Goal: Information Seeking & Learning: Learn about a topic

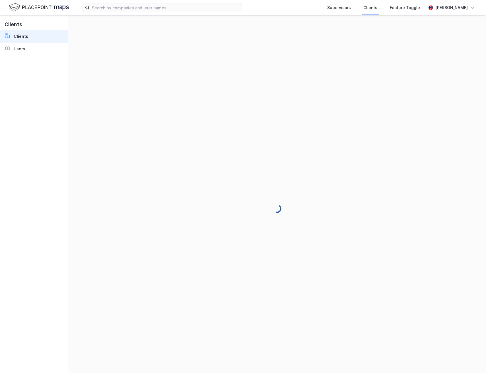
click at [29, 12] on img at bounding box center [39, 8] width 60 height 10
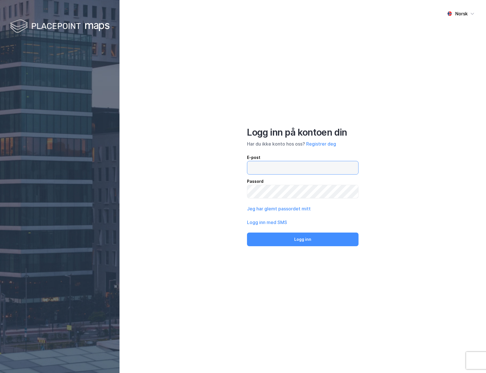
click at [283, 168] on input "email" at bounding box center [302, 167] width 111 height 13
type input "[PERSON_NAME][EMAIL_ADDRESS][DOMAIN_NAME]"
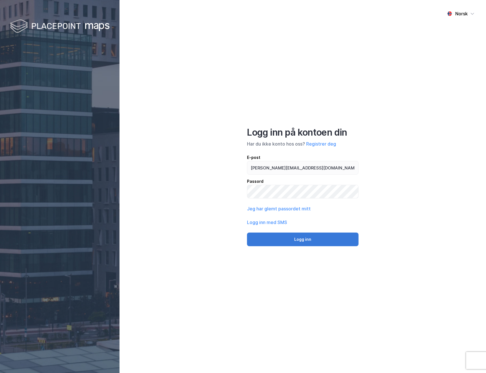
click at [295, 237] on button "Logg inn" at bounding box center [303, 240] width 112 height 14
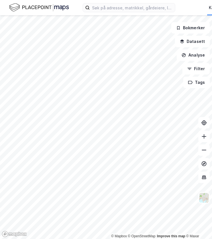
click at [120, 13] on div "Kart Mine Tags Bolig Verktøy [PERSON_NAME]" at bounding box center [106, 7] width 212 height 15
click at [117, 10] on input at bounding box center [132, 7] width 85 height 9
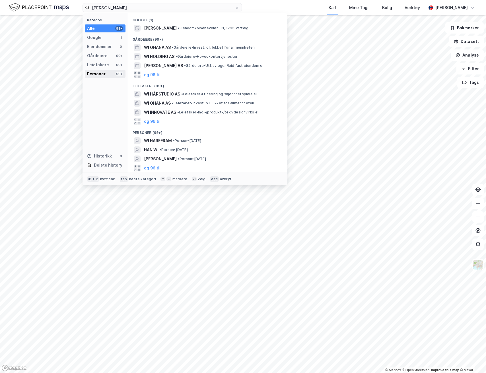
click at [112, 73] on div "Personer 99+" at bounding box center [105, 74] width 41 height 8
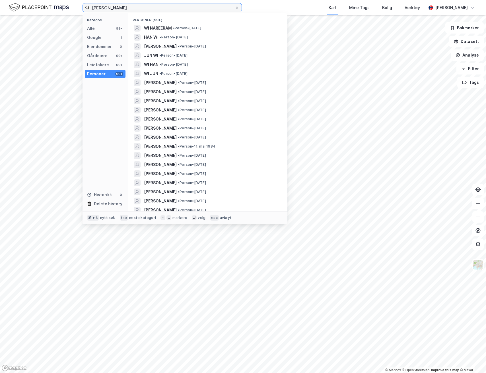
click at [166, 10] on input "[PERSON_NAME]" at bounding box center [162, 7] width 145 height 9
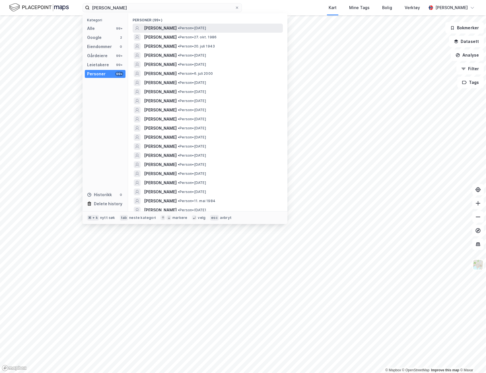
click at [177, 29] on span "[PERSON_NAME]" at bounding box center [160, 28] width 33 height 7
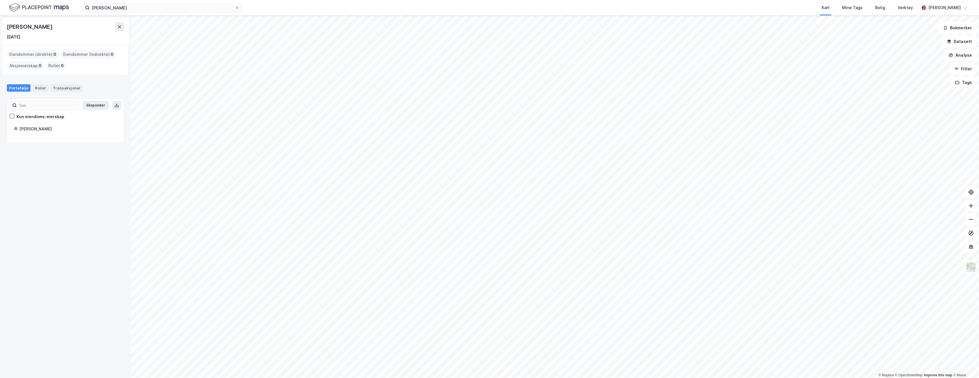
click at [34, 130] on div "[PERSON_NAME]" at bounding box center [68, 128] width 98 height 7
click at [37, 24] on div "[PERSON_NAME]" at bounding box center [30, 26] width 47 height 9
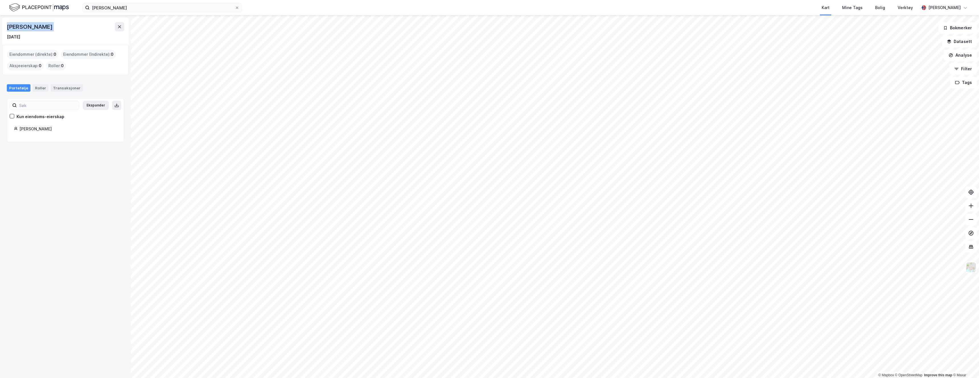
click at [37, 24] on div "[PERSON_NAME]" at bounding box center [30, 26] width 47 height 9
copy div "[PERSON_NAME]"
click at [123, 2] on div "[PERSON_NAME] Kart Mine Tags Bolig Verktøy [PERSON_NAME]" at bounding box center [489, 7] width 979 height 15
click at [119, 11] on input "[PERSON_NAME]" at bounding box center [162, 7] width 145 height 9
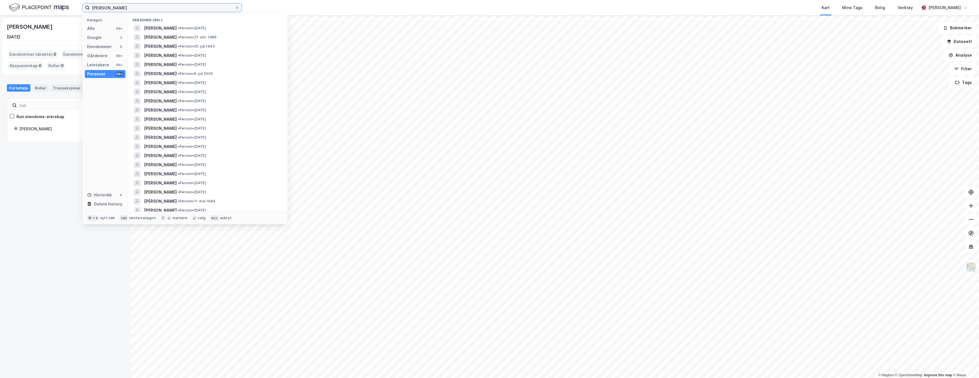
click at [119, 11] on input "[PERSON_NAME]" at bounding box center [162, 7] width 145 height 9
paste input "Fridtjof [STREET_ADDRESS]"
click at [110, 39] on div "Google 1" at bounding box center [105, 38] width 41 height 8
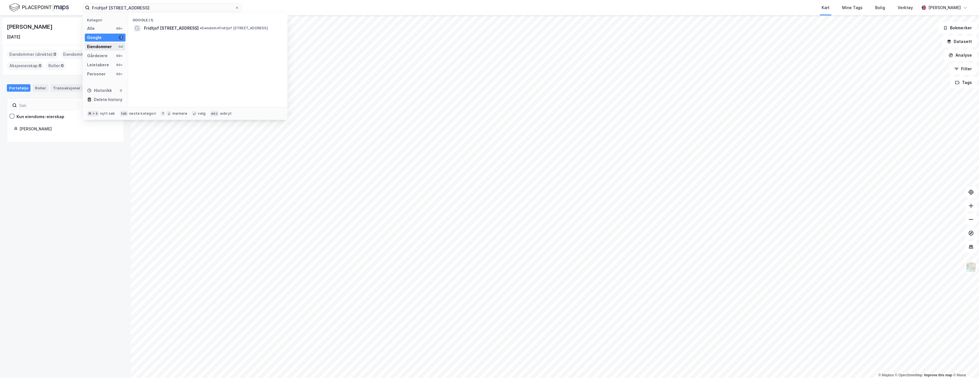
click at [113, 45] on div "Eiendommer 66" at bounding box center [105, 47] width 41 height 8
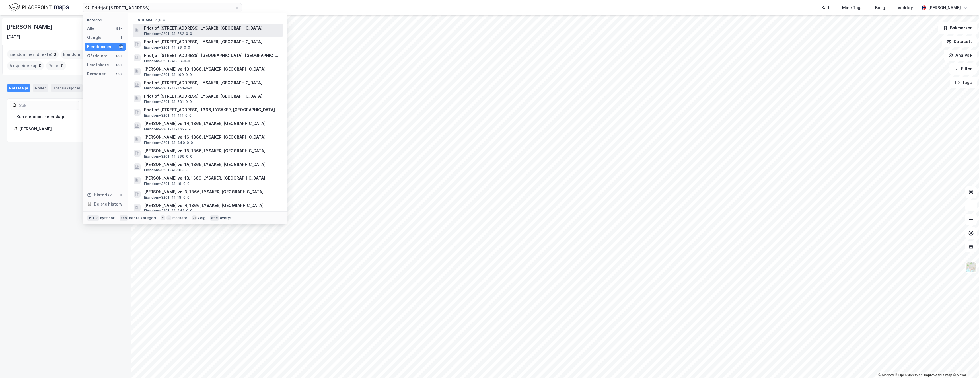
click at [147, 27] on span "Fridtjof [STREET_ADDRESS], LYSAKER, [GEOGRAPHIC_DATA]" at bounding box center [212, 28] width 137 height 7
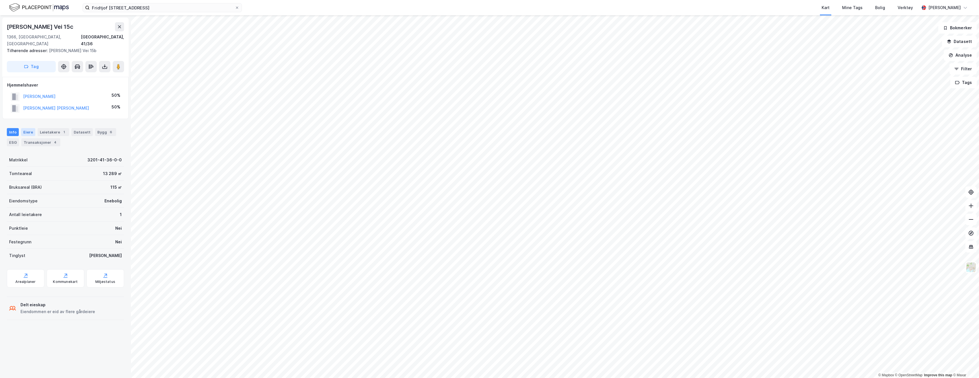
click at [30, 128] on div "Eiere" at bounding box center [28, 132] width 14 height 8
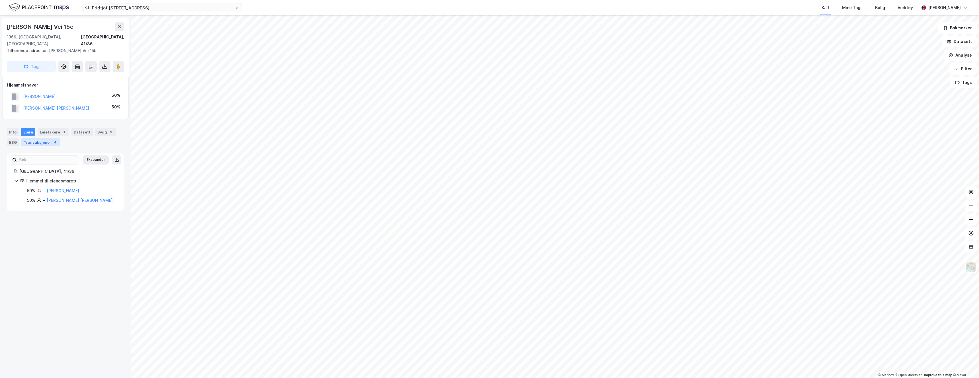
click at [48, 138] on div "Transaksjoner 4" at bounding box center [40, 142] width 39 height 8
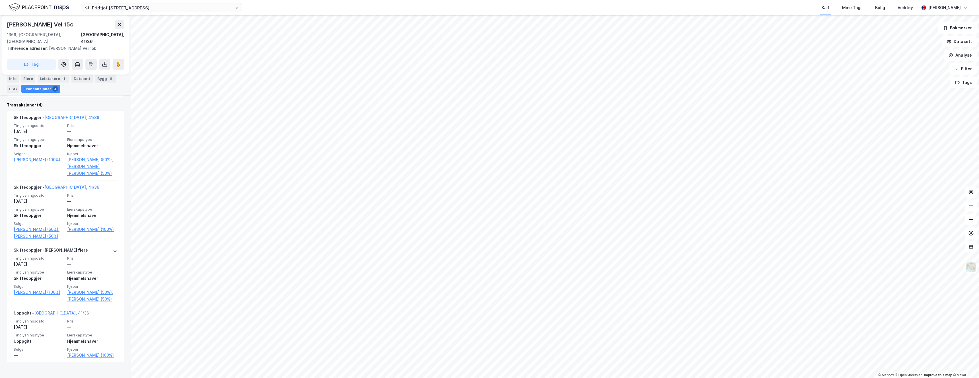
scroll to position [146, 0]
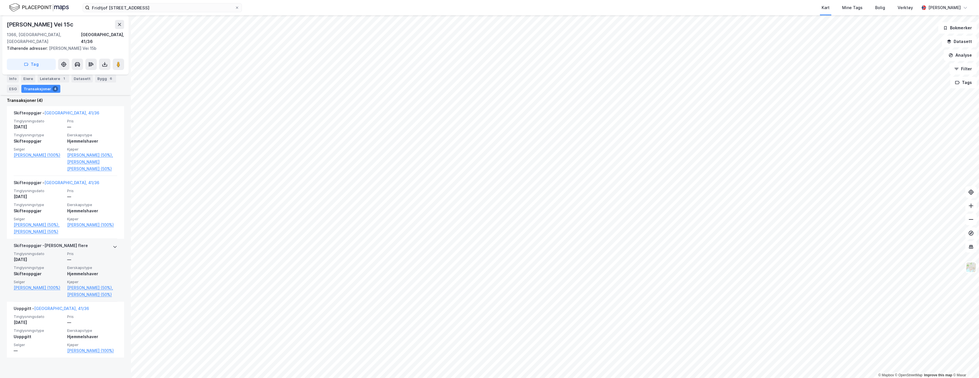
drag, startPoint x: 58, startPoint y: 309, endPoint x: 37, endPoint y: 307, distance: 21.2
click at [37, 298] on div "[PERSON_NAME] (100%)" at bounding box center [39, 288] width 50 height 18
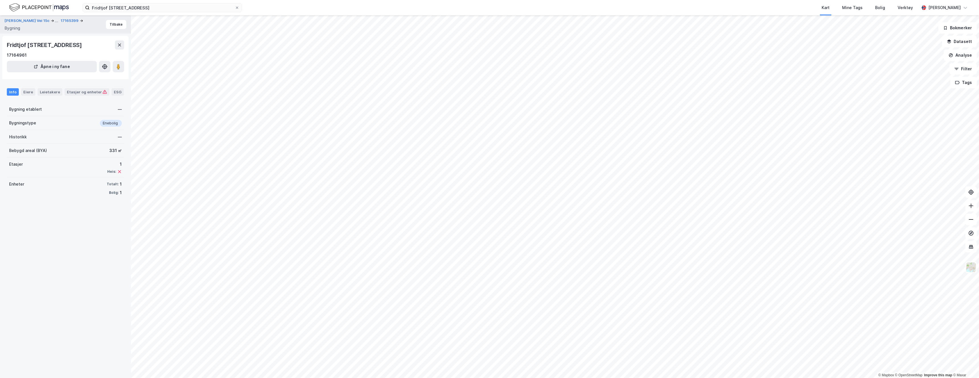
click at [89, 97] on div "Info Eiere Leietakere Etasjer og enheter ESG" at bounding box center [65, 89] width 131 height 16
click at [89, 94] on div "Etasjer og enheter" at bounding box center [87, 91] width 40 height 5
click at [9, 96] on div "Info" at bounding box center [13, 91] width 12 height 7
click at [113, 24] on button "Tilbake" at bounding box center [116, 24] width 20 height 9
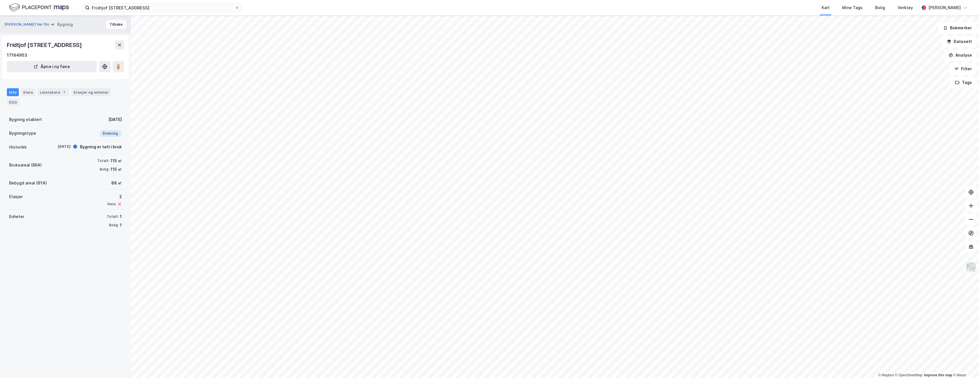
click at [113, 24] on button "Tilbake" at bounding box center [116, 24] width 20 height 9
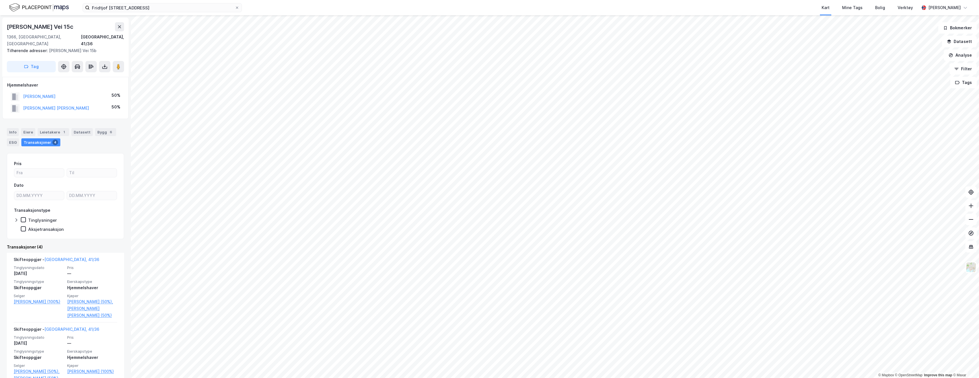
click at [50, 121] on div "Info [PERSON_NAME] 1 Datasett Bygg 6 ESG Transaksjoner 4" at bounding box center [65, 134] width 131 height 27
click at [50, 128] on div "Leietakere 1" at bounding box center [54, 132] width 32 height 8
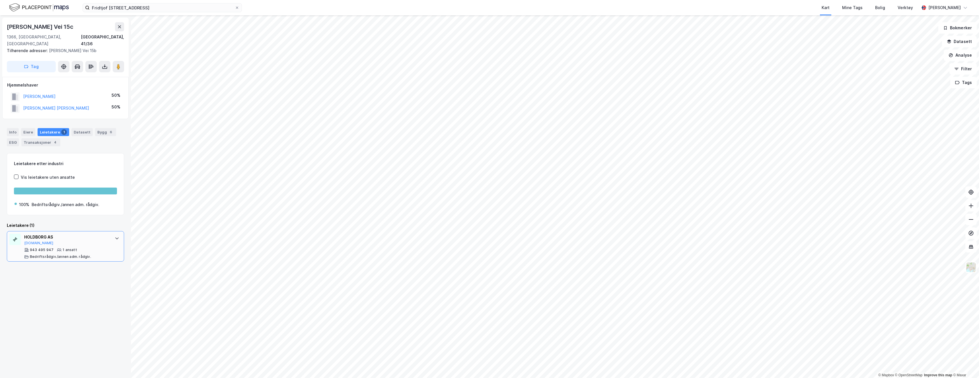
click at [88, 235] on div "HOLDBORG AS [DOMAIN_NAME]" at bounding box center [66, 240] width 85 height 12
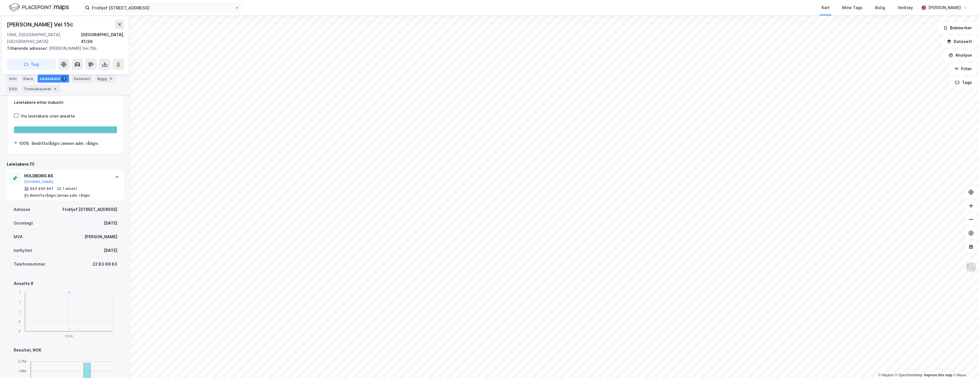
scroll to position [35, 0]
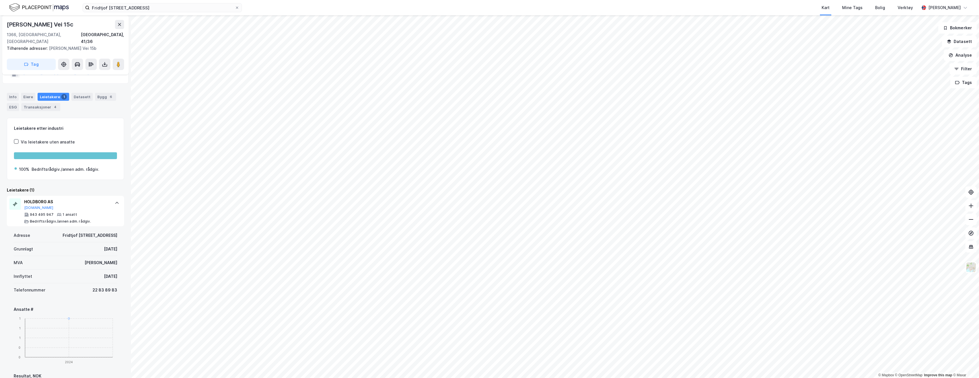
click at [13, 94] on div "Info [PERSON_NAME] 1 Datasett Bygg 6 ESG Transaksjoner 4" at bounding box center [65, 102] width 117 height 18
click at [14, 93] on div "Info" at bounding box center [13, 97] width 12 height 8
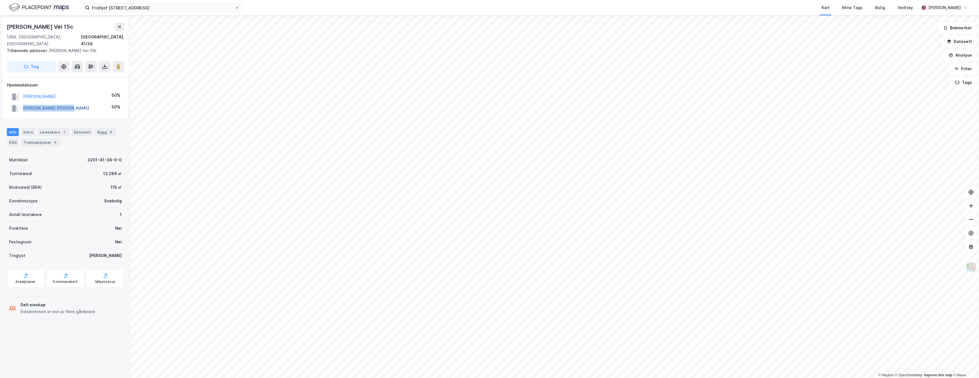
drag, startPoint x: 81, startPoint y: 104, endPoint x: 23, endPoint y: 101, distance: 58.7
click at [23, 102] on div "[PERSON_NAME] [PERSON_NAME] 50%" at bounding box center [65, 108] width 117 height 12
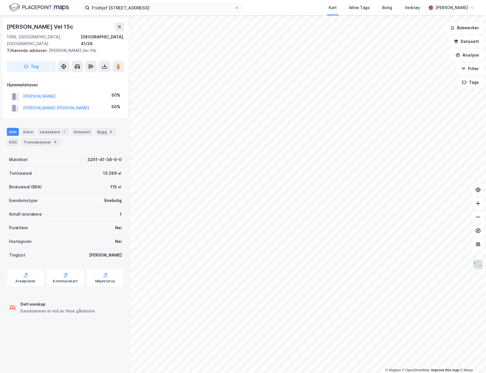
click at [63, 29] on div "[PERSON_NAME] Vei 15c" at bounding box center [41, 26] width 68 height 9
copy div "[PERSON_NAME] Vei 15c"
click at [121, 10] on input "Fridtjof [STREET_ADDRESS]" at bounding box center [162, 7] width 145 height 9
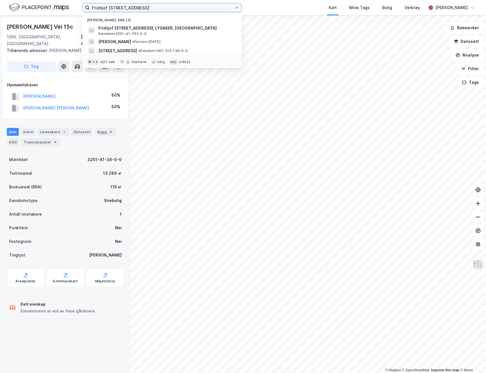
click at [121, 10] on input "Fridtjof [STREET_ADDRESS]" at bounding box center [162, 7] width 145 height 9
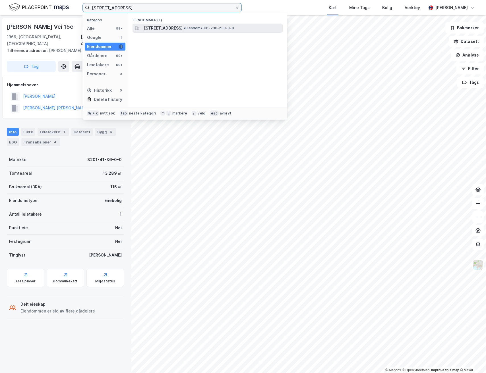
type input "[STREET_ADDRESS]"
click at [146, 29] on span "[STREET_ADDRESS]" at bounding box center [163, 28] width 39 height 7
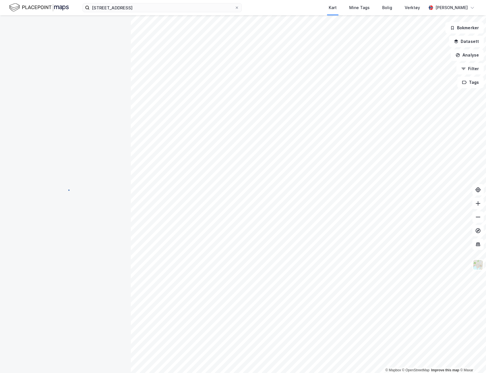
scroll to position [35, 0]
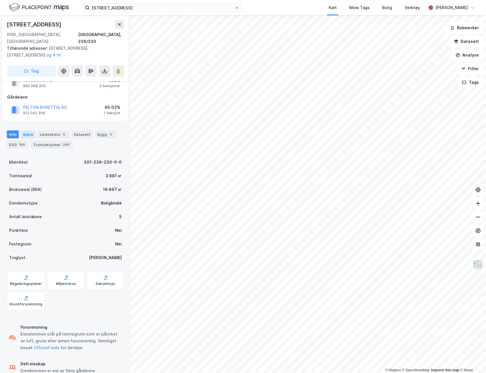
click at [29, 131] on div "Eiere" at bounding box center [28, 135] width 14 height 8
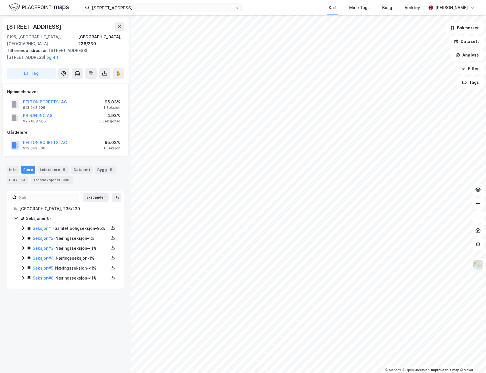
click at [93, 225] on div "Seksjon # 1 - Samlet boligseksjon - 95%" at bounding box center [71, 228] width 76 height 7
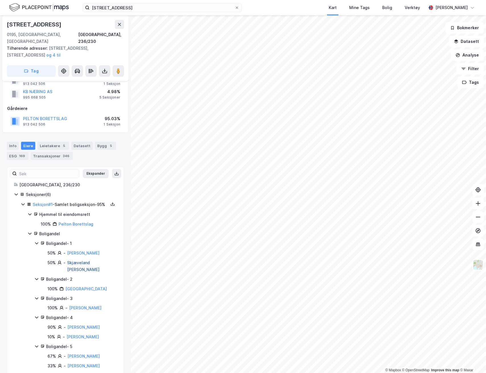
scroll to position [27, 0]
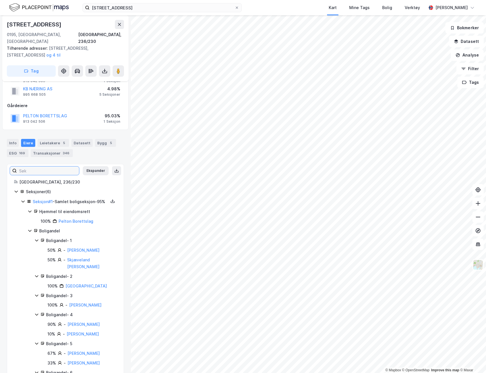
click at [59, 167] on input at bounding box center [48, 171] width 62 height 9
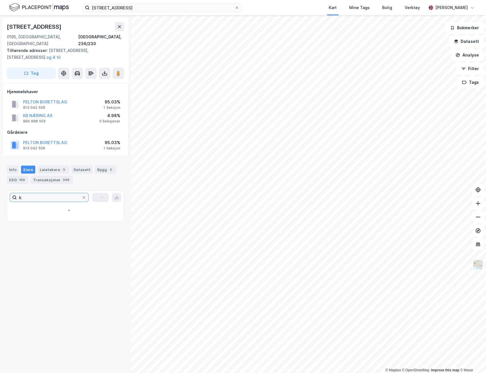
scroll to position [0, 0]
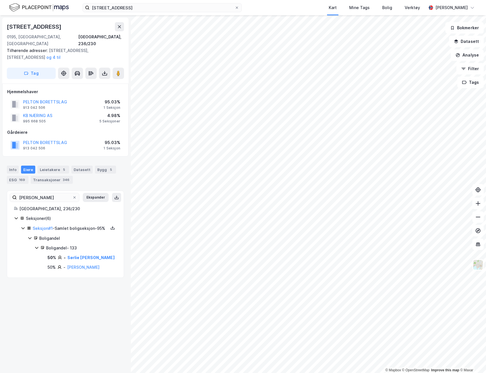
click at [62, 245] on div "Boligandel - 133" at bounding box center [81, 248] width 71 height 7
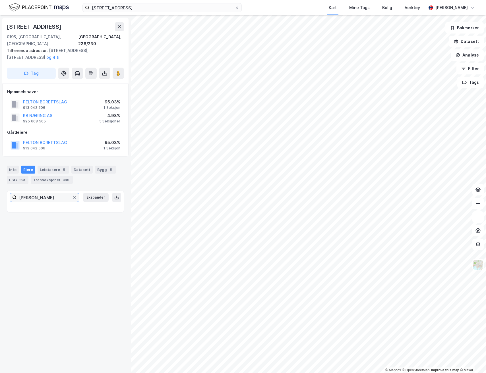
click at [63, 195] on label "[PERSON_NAME]" at bounding box center [45, 197] width 70 height 9
click at [63, 195] on input "[PERSON_NAME]" at bounding box center [44, 197] width 55 height 9
click at [62, 193] on input "[PERSON_NAME]" at bounding box center [44, 197] width 55 height 9
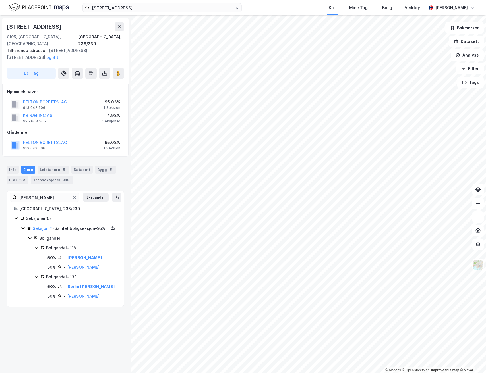
click at [61, 274] on div "Boligandel - 133" at bounding box center [81, 277] width 71 height 7
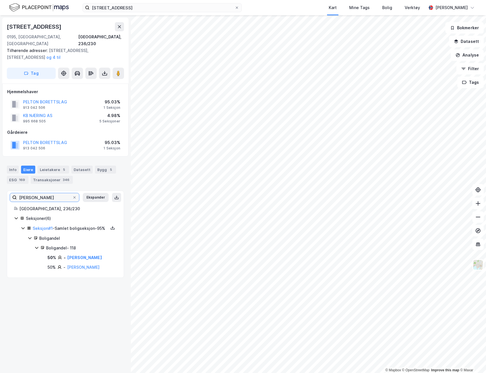
click at [38, 193] on input "[PERSON_NAME]" at bounding box center [44, 197] width 55 height 9
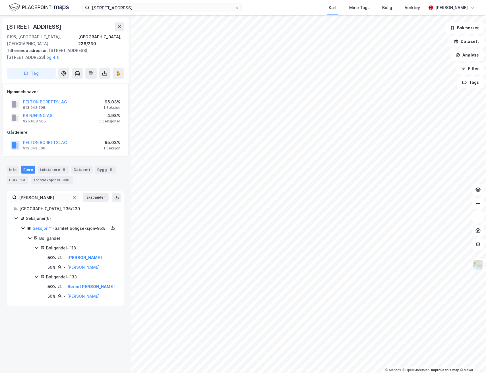
click at [36, 275] on icon at bounding box center [36, 277] width 5 height 5
click at [55, 198] on div "[PERSON_NAME] [GEOGRAPHIC_DATA], 236/230 Seksjoner ( 6 ) Seksjon # 1 - Samlet b…" at bounding box center [65, 234] width 103 height 73
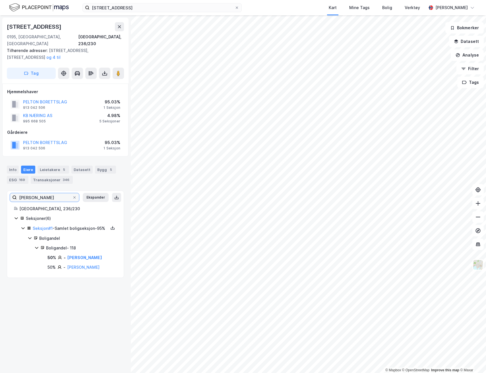
click at [54, 193] on input "[PERSON_NAME]" at bounding box center [44, 197] width 55 height 9
type input "knu"
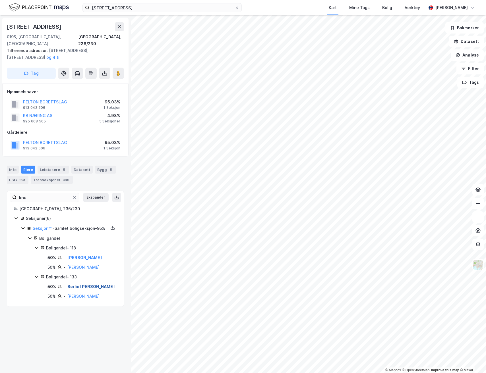
click at [77, 284] on link "Sørlie [PERSON_NAME]" at bounding box center [91, 286] width 48 height 5
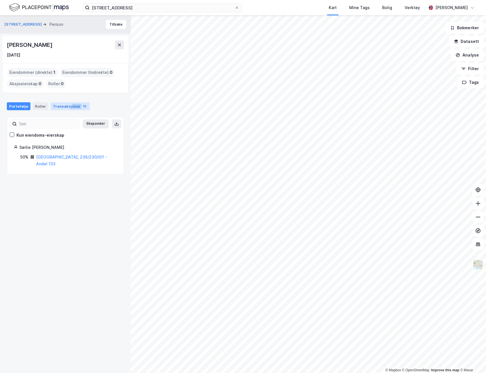
click at [68, 109] on div "Transaksjoner 10" at bounding box center [70, 106] width 39 height 8
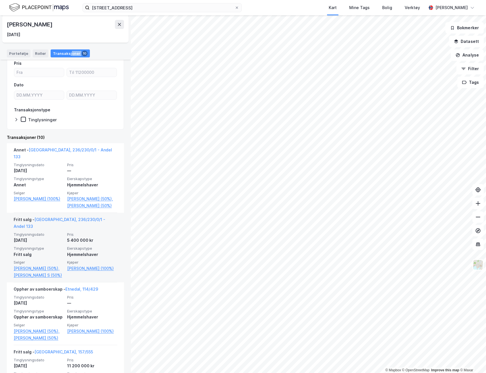
scroll to position [65, 0]
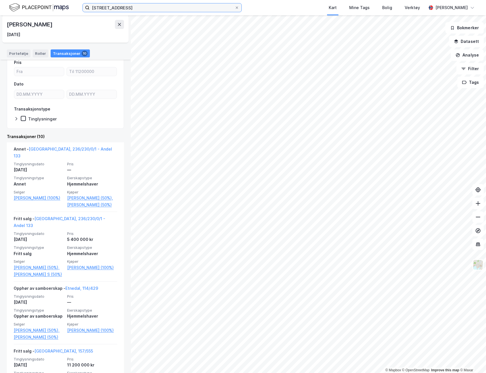
click at [135, 9] on input "[STREET_ADDRESS]" at bounding box center [162, 7] width 145 height 9
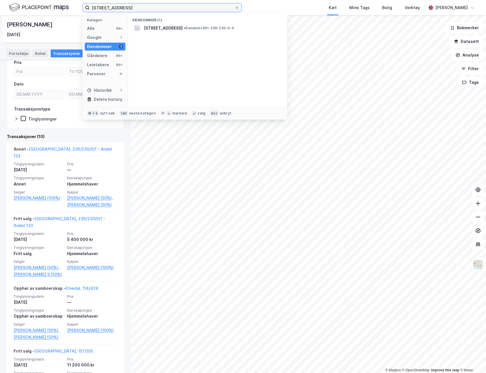
click at [135, 9] on input "[STREET_ADDRESS]" at bounding box center [162, 7] width 145 height 9
click at [117, 6] on input "[STREET_ADDRESS]" at bounding box center [162, 7] width 145 height 9
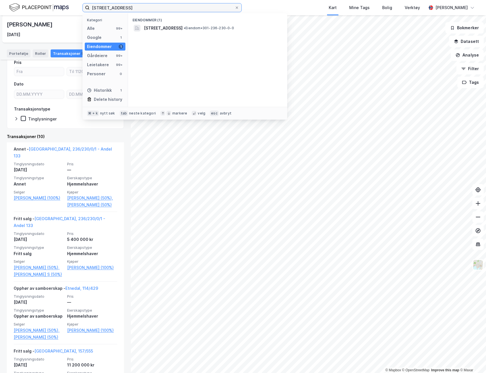
click at [117, 6] on input "[STREET_ADDRESS]" at bounding box center [162, 7] width 145 height 9
type input "[PERSON_NAME][STREET_ADDRESS]"
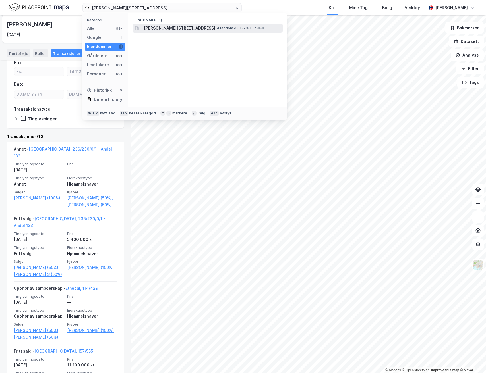
click at [160, 30] on span "[PERSON_NAME][STREET_ADDRESS]" at bounding box center [179, 28] width 71 height 7
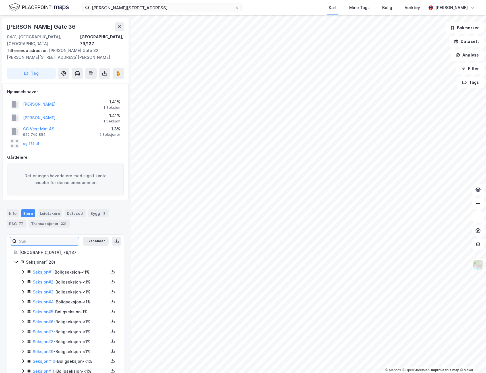
click at [46, 237] on input at bounding box center [48, 241] width 62 height 9
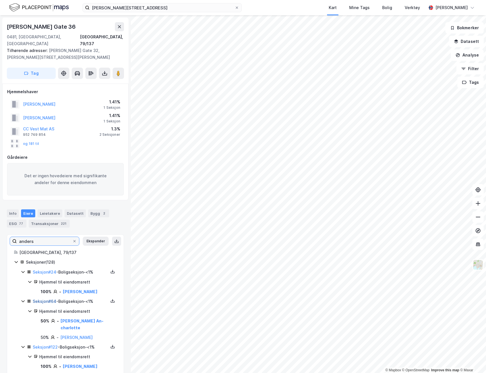
type input "anders"
click at [45, 299] on link "Seksjon # 64" at bounding box center [45, 301] width 24 height 5
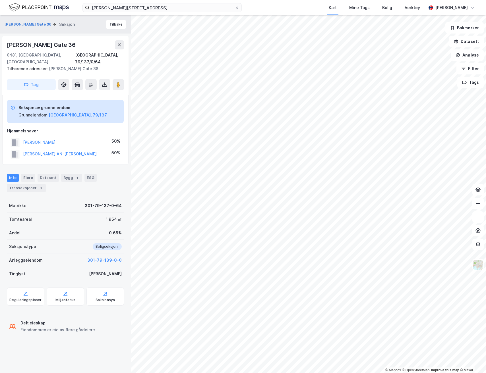
click at [102, 54] on div "[GEOGRAPHIC_DATA], 79/137/0/64" at bounding box center [99, 59] width 49 height 14
drag, startPoint x: 73, startPoint y: 134, endPoint x: 24, endPoint y: 137, distance: 49.3
click at [24, 137] on div "[PERSON_NAME] 50%" at bounding box center [65, 143] width 117 height 12
copy button "[PERSON_NAME]"
click at [479, 266] on img at bounding box center [478, 265] width 11 height 11
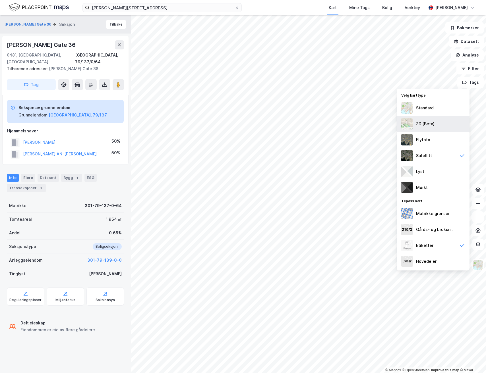
click at [444, 127] on div "3D (Beta)" at bounding box center [433, 124] width 73 height 16
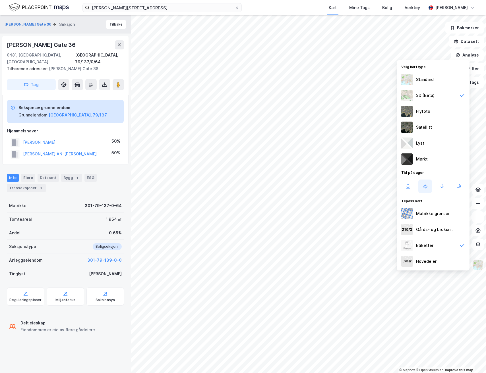
click at [477, 265] on img at bounding box center [478, 265] width 11 height 11
